Goal: Task Accomplishment & Management: Use online tool/utility

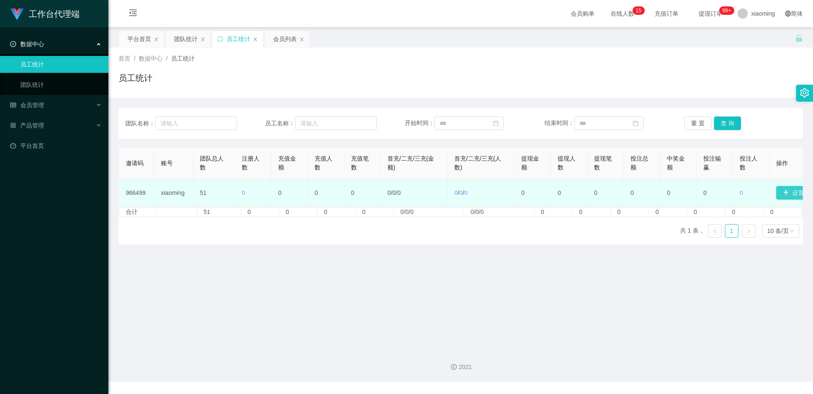
click at [786, 191] on button "设置邀请码" at bounding box center [802, 193] width 53 height 14
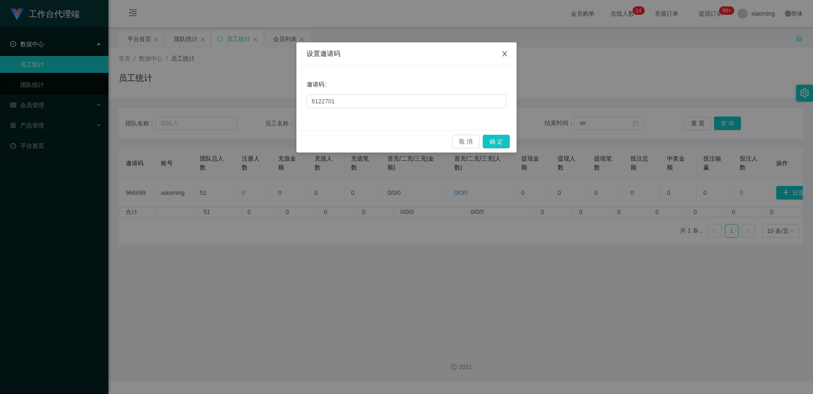
click at [507, 54] on icon "图标: close" at bounding box center [504, 53] width 7 height 7
